Goal: Check status: Check status

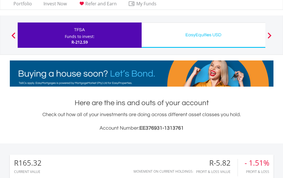
scroll to position [28, 0]
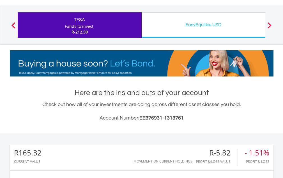
click at [109, 27] on div "TFSA Funds to invest: R-212.59" at bounding box center [80, 24] width 124 height 25
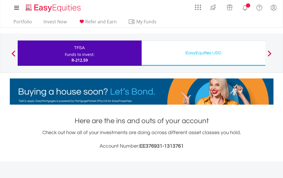
click at [73, 46] on div "TFSA" at bounding box center [79, 48] width 117 height 8
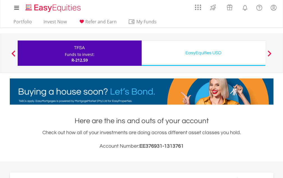
scroll to position [54, 88]
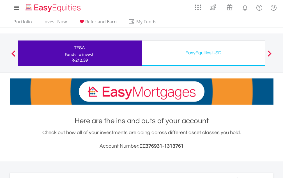
click at [13, 52] on span at bounding box center [14, 53] width 4 height 6
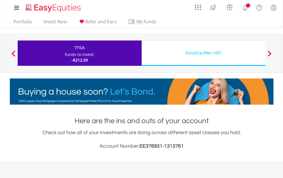
click at [10, 52] on div at bounding box center [13, 53] width 11 height 6
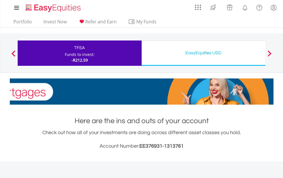
click at [16, 52] on div at bounding box center [13, 53] width 11 height 6
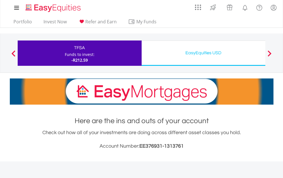
click at [14, 54] on button "Previous" at bounding box center [13, 56] width 11 height 6
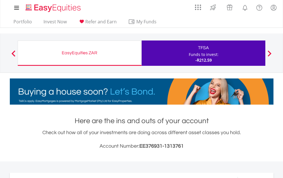
scroll to position [54, 88]
click at [57, 58] on div "EasyEquities ZAR Funds to invest: -R212.59" at bounding box center [80, 52] width 124 height 25
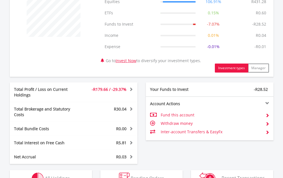
scroll to position [252, 0]
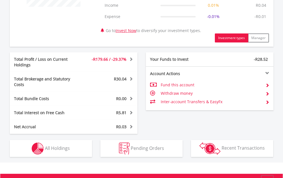
click at [117, 60] on span "-R179.66 / -29.37%" at bounding box center [109, 58] width 35 height 5
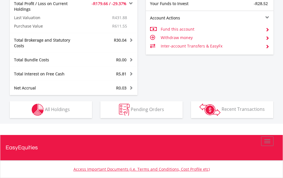
scroll to position [309, 0]
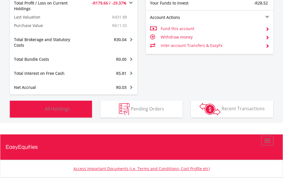
click at [75, 102] on button "Holdings All Holdings" at bounding box center [51, 108] width 82 height 17
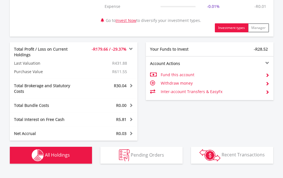
scroll to position [269, 0]
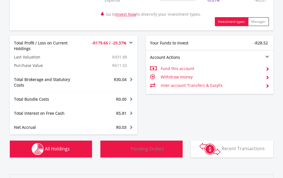
click at [153, 145] on span "Pending Orders" at bounding box center [147, 148] width 33 height 6
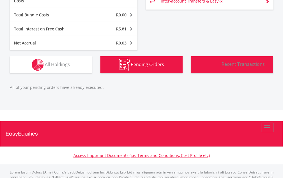
scroll to position [381, 0]
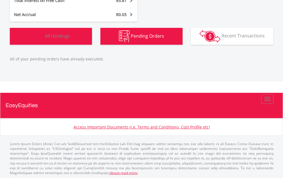
click at [59, 33] on span "All Holdings" at bounding box center [57, 36] width 25 height 6
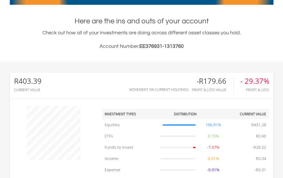
scroll to position [0, 0]
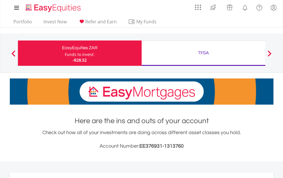
click at [194, 50] on div "TFSA" at bounding box center [203, 53] width 117 height 8
